Goal: Task Accomplishment & Management: Use online tool/utility

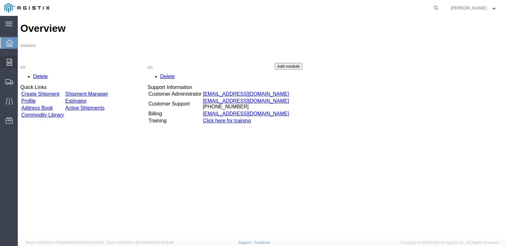
click at [11, 62] on icon at bounding box center [9, 62] width 5 height 7
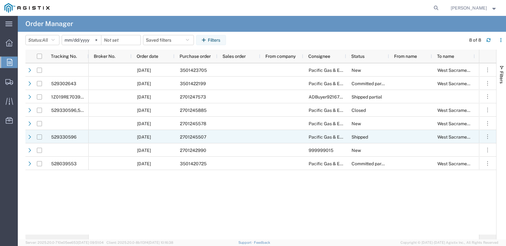
click at [40, 138] on input "Press Space to toggle row selection (unchecked)" at bounding box center [39, 137] width 5 height 5
checkbox input "true"
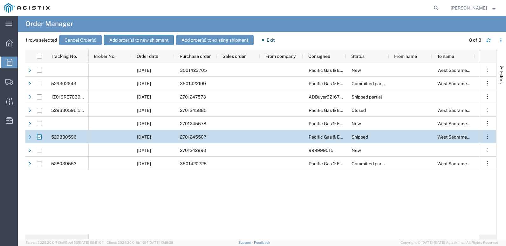
click at [143, 38] on button "Add order(s) to new shipment" at bounding box center [139, 40] width 70 height 10
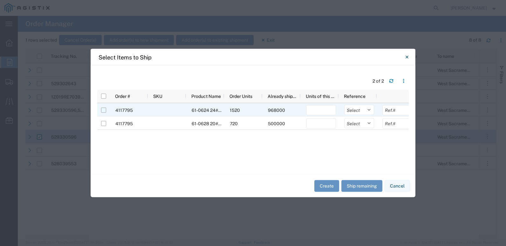
click at [106, 111] on input "Press Space to toggle row selection (unchecked)" at bounding box center [103, 110] width 5 height 5
checkbox input "true"
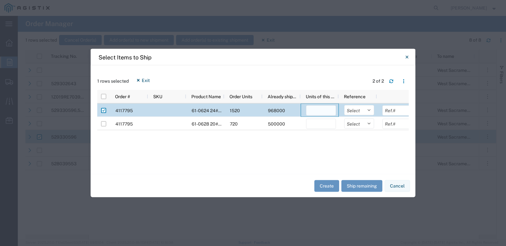
click at [322, 112] on input "number" at bounding box center [321, 111] width 30 height 10
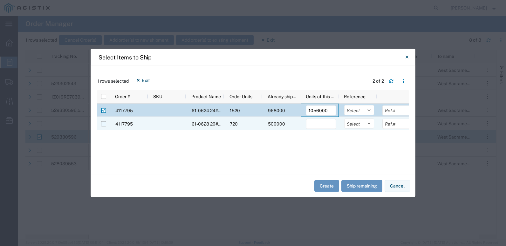
type input "1056000"
click at [102, 124] on input "Press Space to toggle row selection (unchecked)" at bounding box center [103, 124] width 5 height 5
checkbox input "true"
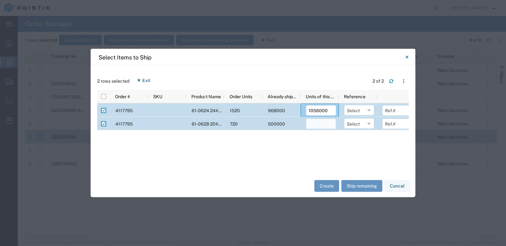
click at [314, 126] on input "number" at bounding box center [321, 124] width 30 height 10
type input "500000"
click at [326, 184] on button "Create" at bounding box center [327, 186] width 25 height 12
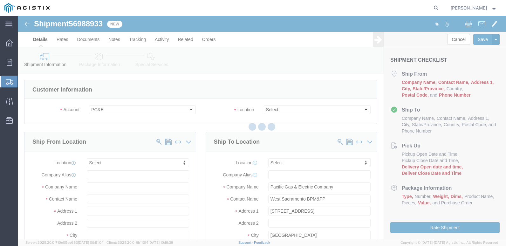
select select
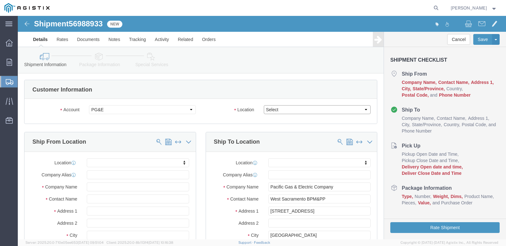
click select "Select All Others [GEOGRAPHIC_DATA] [GEOGRAPHIC_DATA] [GEOGRAPHIC_DATA] [GEOGRA…"
select select "23082"
click select "Select All Others [GEOGRAPHIC_DATA] [GEOGRAPHIC_DATA] [GEOGRAPHIC_DATA] [GEOGRA…"
click input "text"
type input "cen"
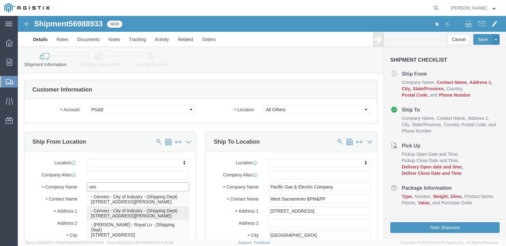
click p "- Cenveo - City of Industry - (Shipping Dept) [STREET_ADDRESS][PERSON_NAME]"
select select "CA"
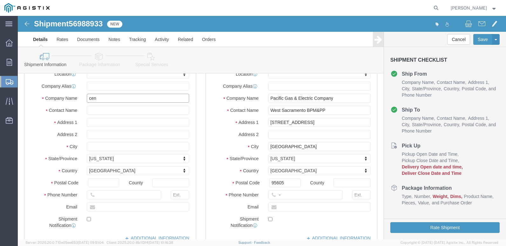
scroll to position [95, 0]
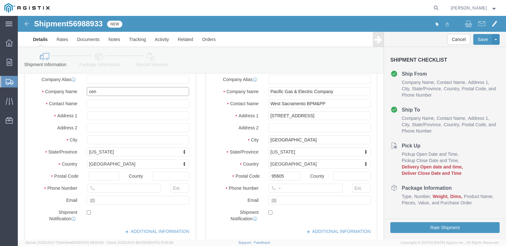
type input "Cenveo - City of Industry"
drag, startPoint x: 255, startPoint y: 170, endPoint x: 277, endPoint y: 173, distance: 22.1
click icon
click input "-"
click div "Ship From Location Location My Profile Location (OBSOLETE) [GEOGRAPHIC_DATA] SC…"
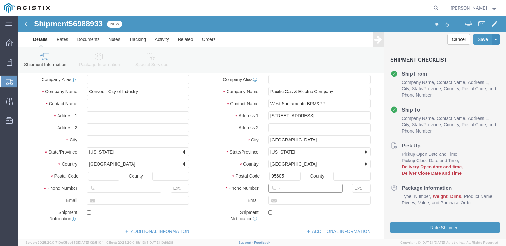
click input "-"
type input "[PHONE_NUMBER]"
click input "text"
type input "[PERSON_NAME][EMAIL_ADDRESS][PERSON_NAME][DOMAIN_NAME]"
click label
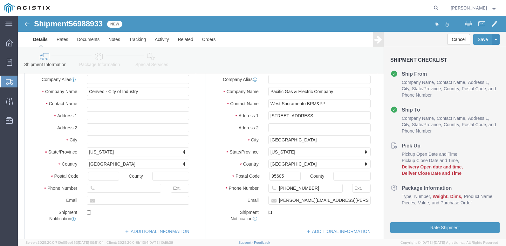
click input "checkbox"
click label
click input "checkbox"
checkbox input "true"
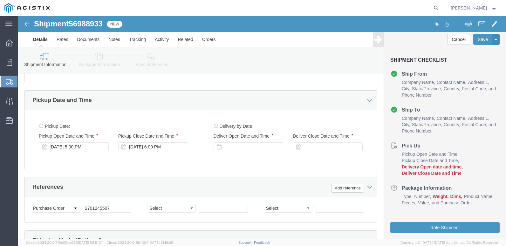
scroll to position [254, 0]
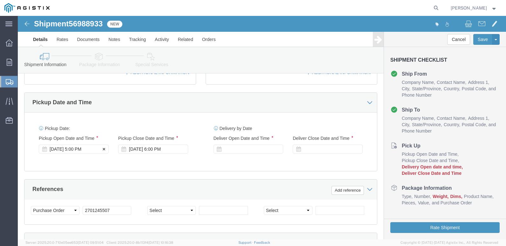
click div "[DATE] 5:00 PM"
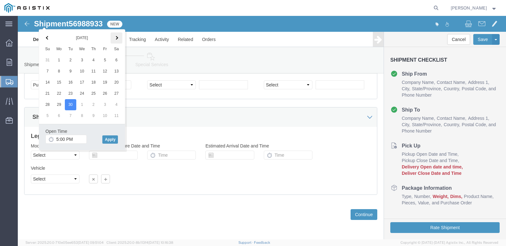
click span
click input "5:00 PM"
type input "10:00 AM"
click button "Apply"
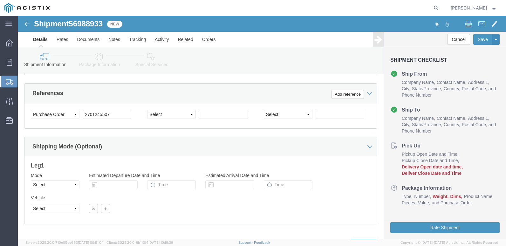
scroll to position [317, 0]
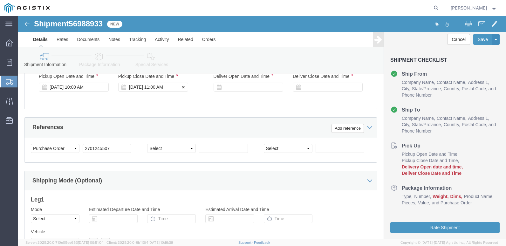
click div "[DATE] 11:00 AM"
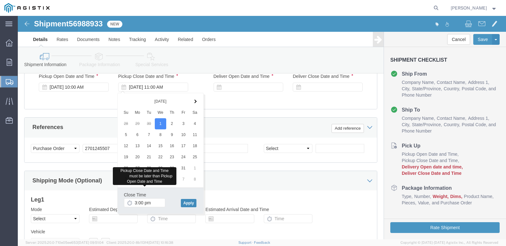
type input "3:00 PM"
click button "Apply"
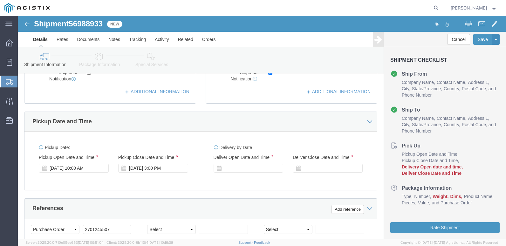
scroll to position [221, 0]
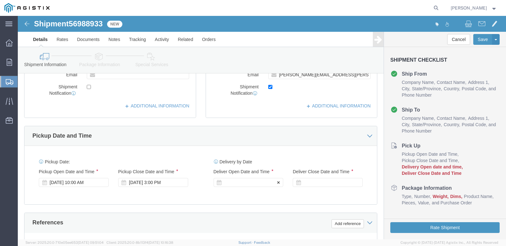
click div
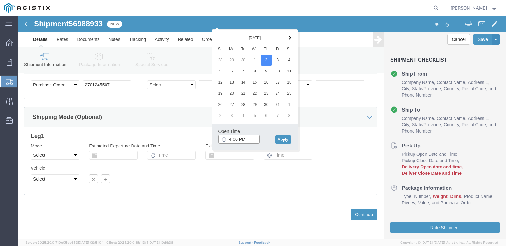
click input "4:00 PM"
type input "9:00 AM"
click button "Apply"
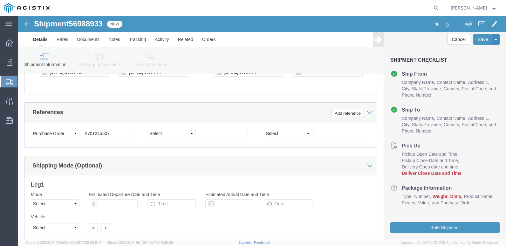
scroll to position [285, 0]
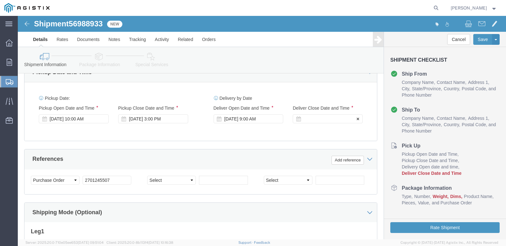
click div
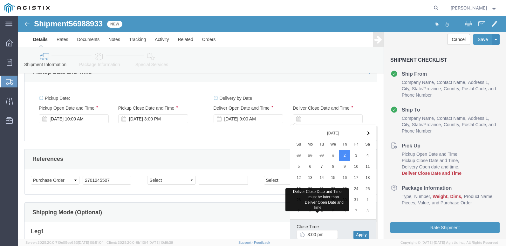
type input "3:00 PM"
click button "Apply"
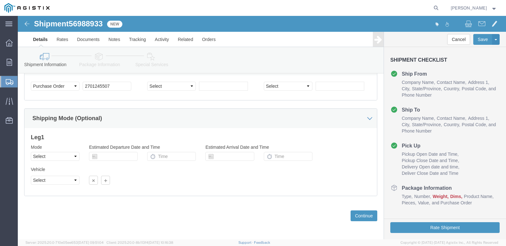
scroll to position [380, 0]
click select "Select Air Less than Truckload Multi-Leg Ocean Freight Rail Small Parcel Truckl…"
select select "TL"
click select "Select Air Less than Truckload Multi-Leg Ocean Freight Rail Small Parcel Truckl…"
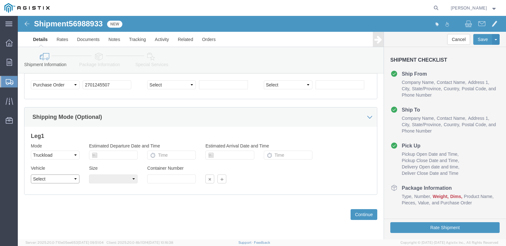
click select "Select 1-Ton (PSS) 10 Wheel 10 Yard Dump Truck 20 Yard Dump Truck Bobtail Botto…"
select select "COTR"
click select "Select 1-Ton (PSS) 10 Wheel 10 Yard Dump Truck 20 Yard Dump Truck Bobtail Botto…"
click select "Select 40 Feet 20 Feet 45 Feet 35 Feet 28 Feet 53 Feet 48 Feet"
select select "53FT"
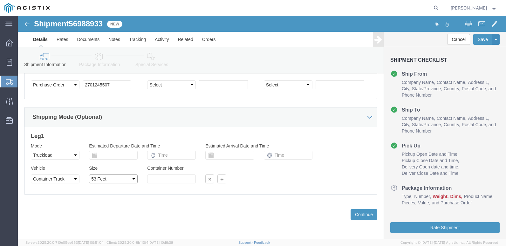
click select "Select 40 Feet 20 Feet 45 Feet 35 Feet 28 Feet 53 Feet 48 Feet"
click button "Continue"
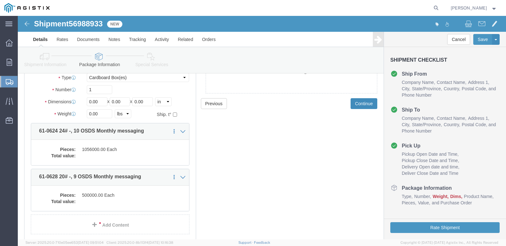
scroll to position [64, 0]
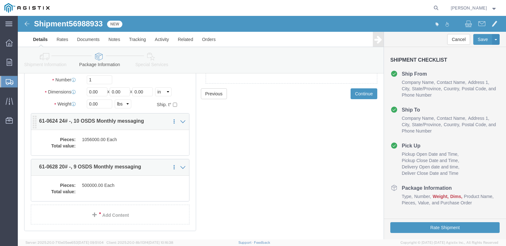
click dd "1056000.00 Each"
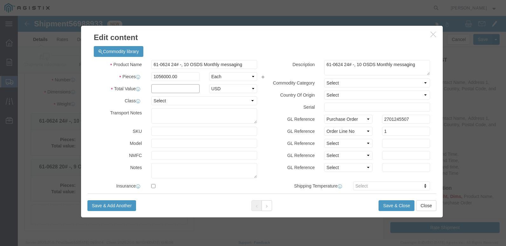
click input "text"
type input "1.00"
click select "Select 50 55 60 65 70 85 92.5 100 125 175 250 300 400"
select select "70"
click select "Select 50 55 60 65 70 85 92.5 100 125 175 250 300 400"
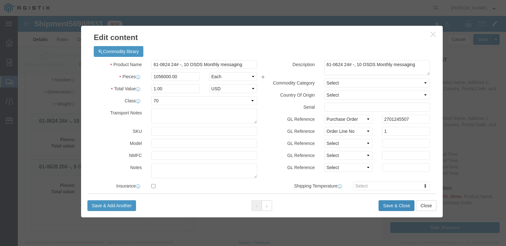
click button "Save & Close"
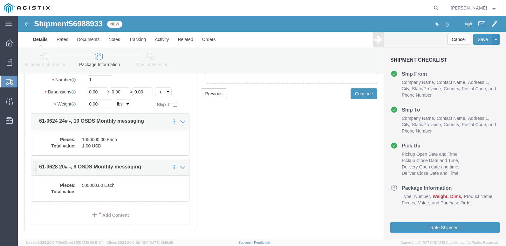
click dd "500000.00 Each"
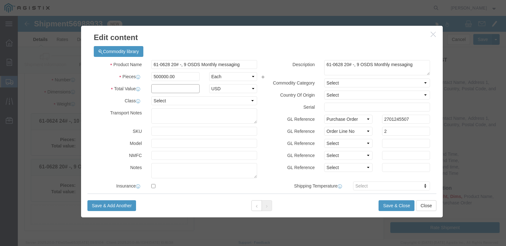
click input "text"
type input "1.00"
click select "Select 50 55 60 65 70 85 92.5 100 125 175 250 300 400"
select select "70"
click select "Select 50 55 60 65 70 85 92.5 100 125 175 250 300 400"
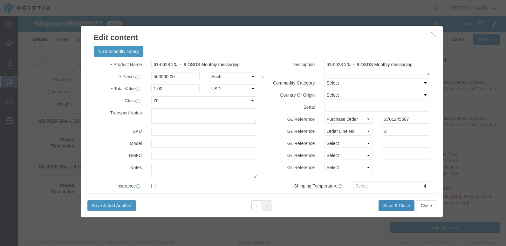
click button "Save & Close"
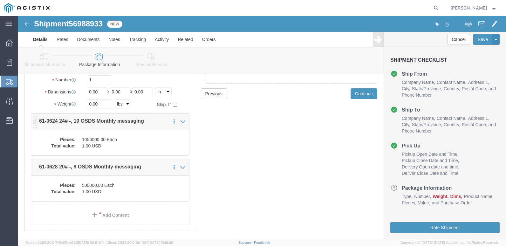
scroll to position [0, 0]
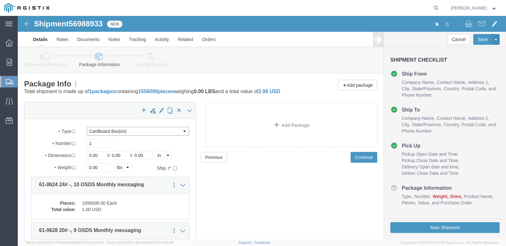
click select "Select Bulk Bundle(s) Cardboard Box(es) Carton(s) Crate(s) Drum(s) (Fiberboard)…"
select select "PSNS"
click select "Select Bulk Bundle(s) Cardboard Box(es) Carton(s) Crate(s) Drum(s) (Fiberboard)…"
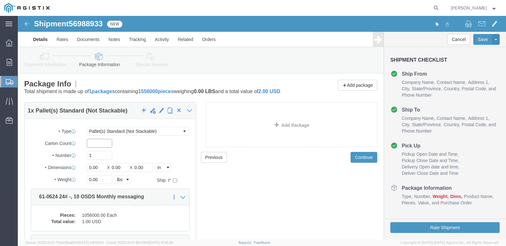
drag, startPoint x: 77, startPoint y: 133, endPoint x: 145, endPoint y: 136, distance: 67.8
click input "text"
type input "680"
click input "1"
type input "17"
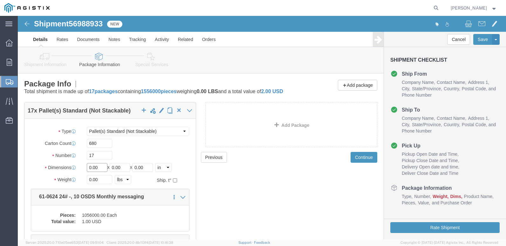
click input "0.00"
type input "0"
type input "48"
click input "0.00"
type input "0"
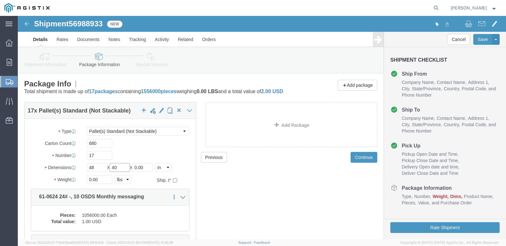
type input "40"
click input "0.00"
type input "0"
type input "52"
click input "0.00"
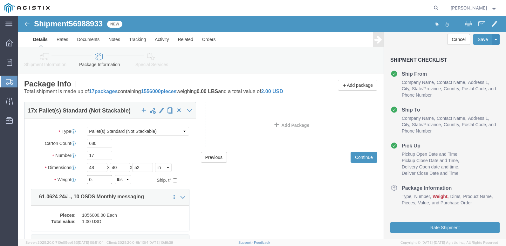
type input "0"
type input "17831"
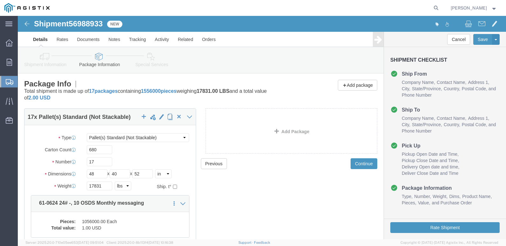
click div "Previous Continue"
click button "Rate Shipment"
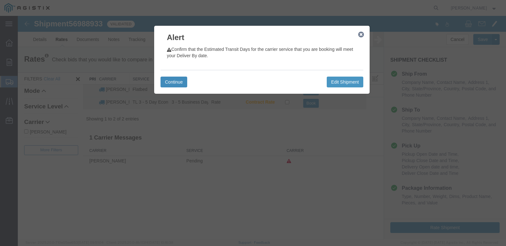
click at [181, 81] on button "Continue" at bounding box center [174, 82] width 27 height 11
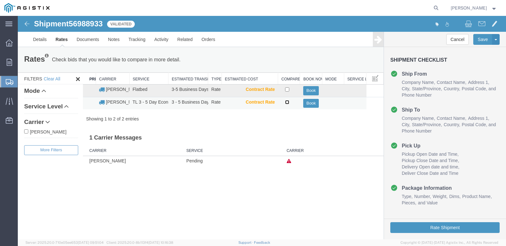
drag, startPoint x: 288, startPoint y: 103, endPoint x: 288, endPoint y: 107, distance: 4.1
click at [288, 103] on input "checkbox" at bounding box center [287, 102] width 4 height 4
checkbox input "true"
click at [309, 100] on button "Book" at bounding box center [311, 103] width 16 height 9
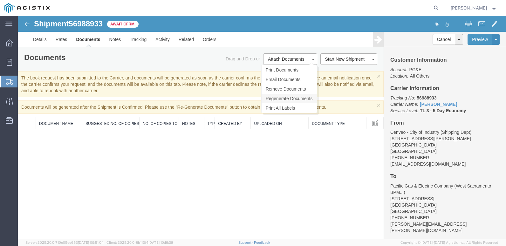
click at [307, 98] on link "Regenerate Documents" at bounding box center [289, 99] width 55 height 10
